Goal: Find specific page/section: Find specific page/section

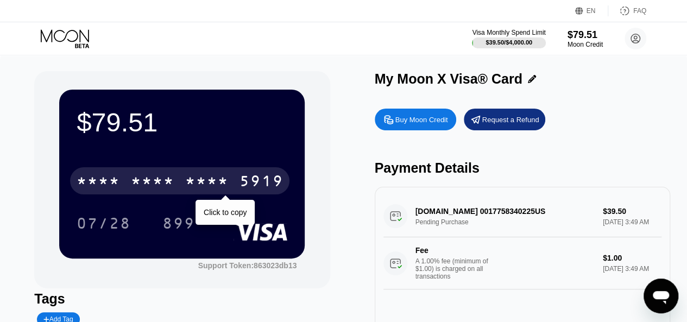
click at [250, 184] on div "5919" at bounding box center [261, 182] width 43 height 17
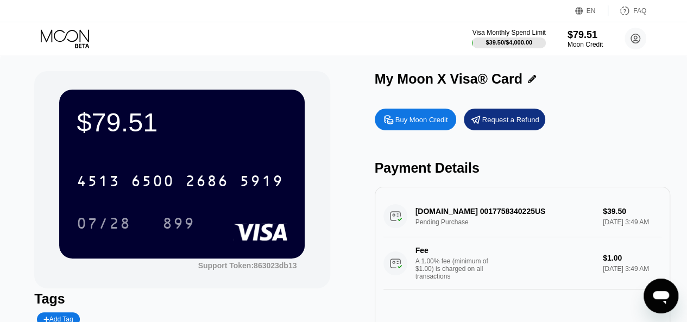
click at [64, 44] on icon at bounding box center [66, 38] width 51 height 19
